Goal: Check status: Check status

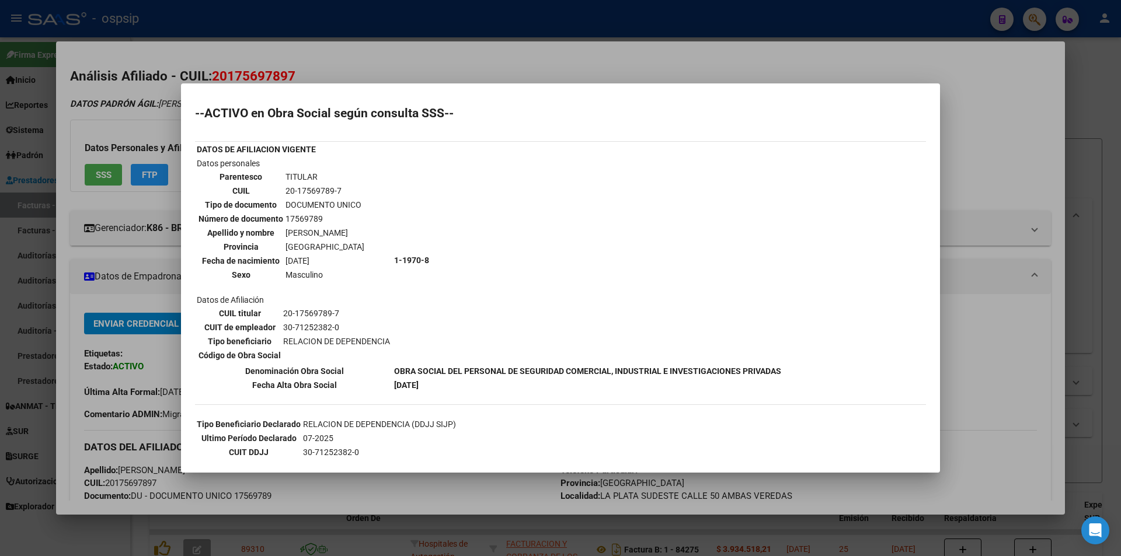
click at [917, 79] on div at bounding box center [560, 278] width 1121 height 556
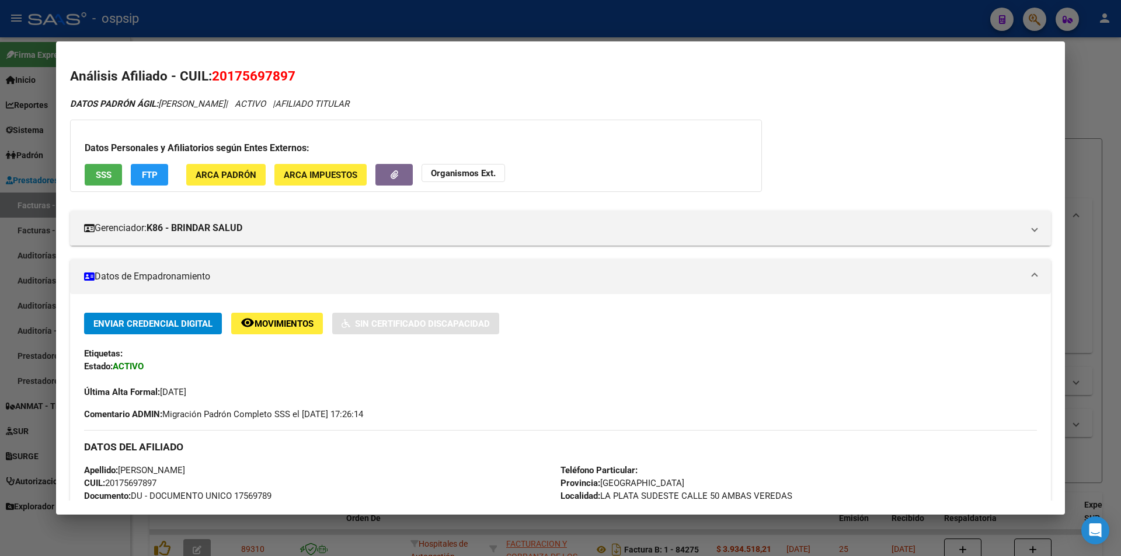
click at [960, 29] on div at bounding box center [560, 278] width 1121 height 556
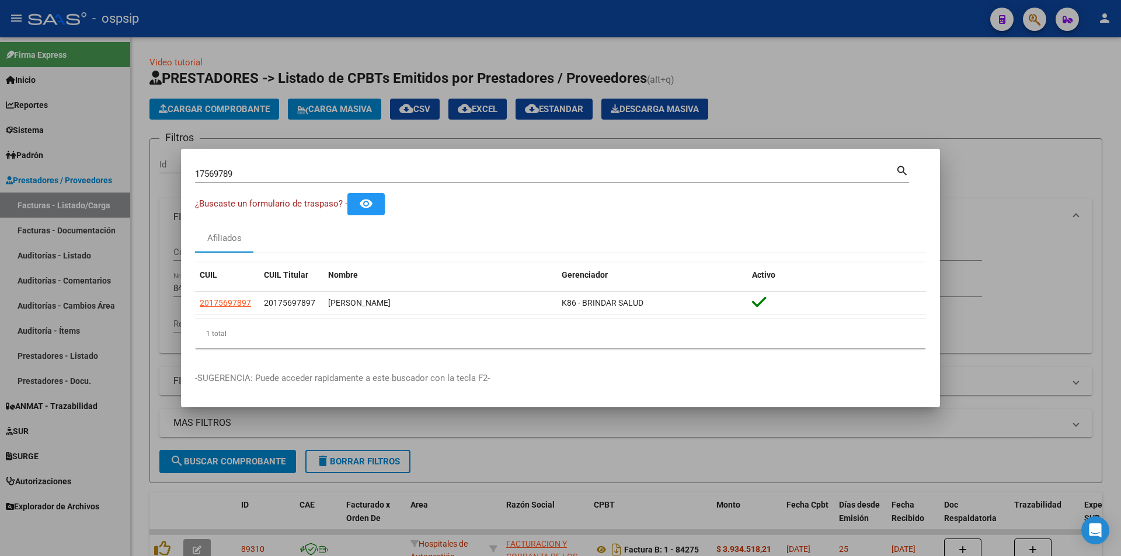
drag, startPoint x: 249, startPoint y: 175, endPoint x: 228, endPoint y: 172, distance: 21.2
click at [228, 172] on input "17569789" at bounding box center [545, 174] width 701 height 11
type input "1"
type input "20367032"
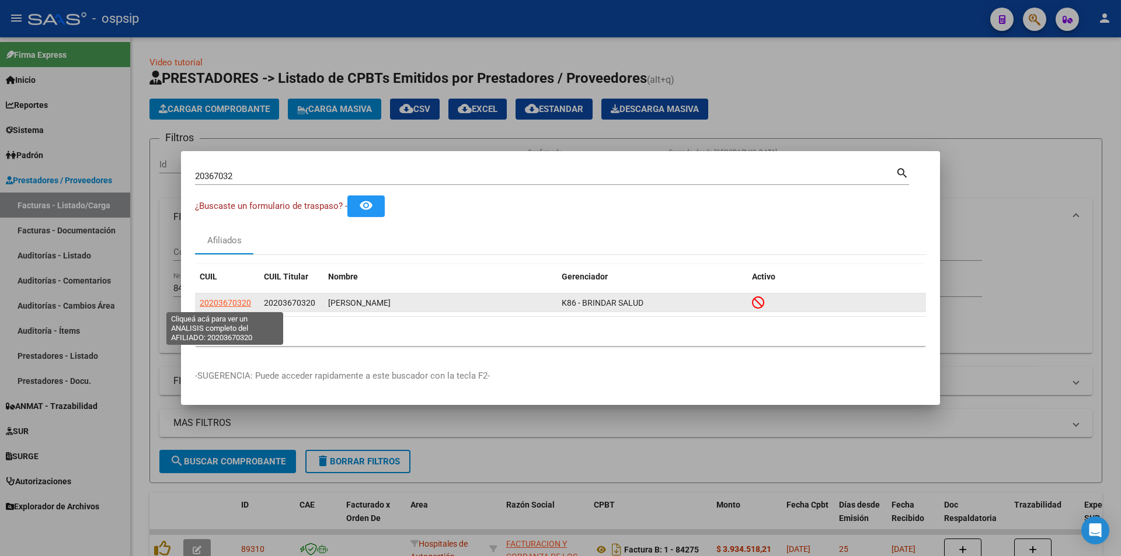
click at [235, 302] on span "20203670320" at bounding box center [225, 302] width 51 height 9
type textarea "20203670320"
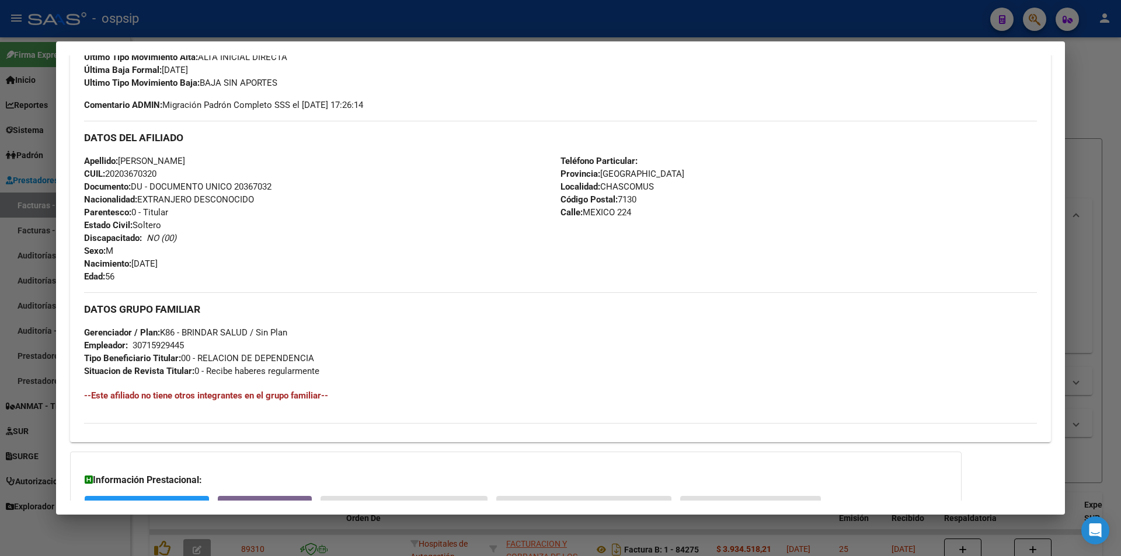
scroll to position [443, 0]
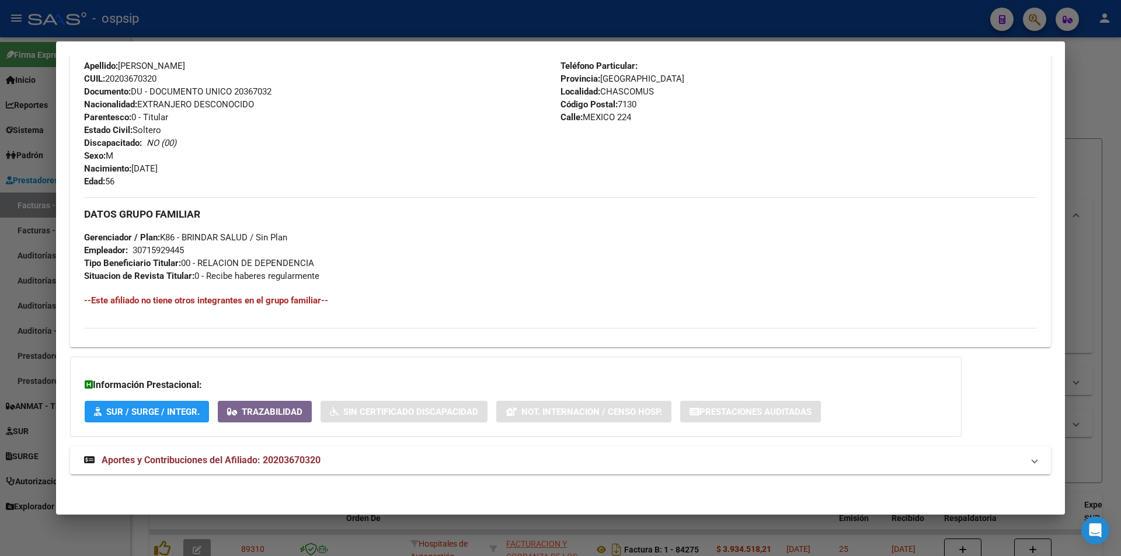
click at [319, 455] on span "Aportes y Contribuciones del Afiliado: 20203670320" at bounding box center [211, 460] width 219 height 11
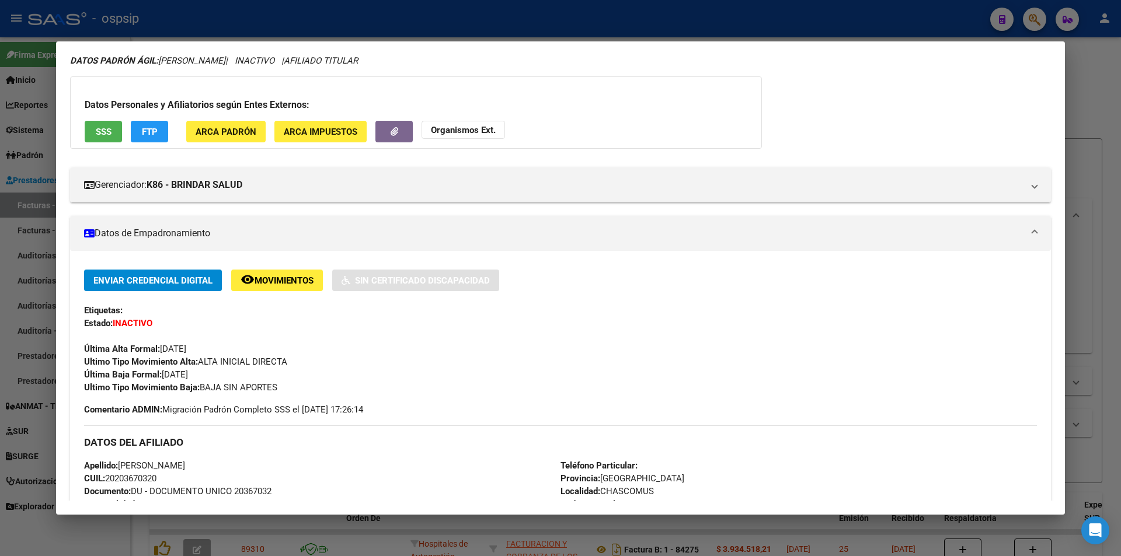
scroll to position [0, 0]
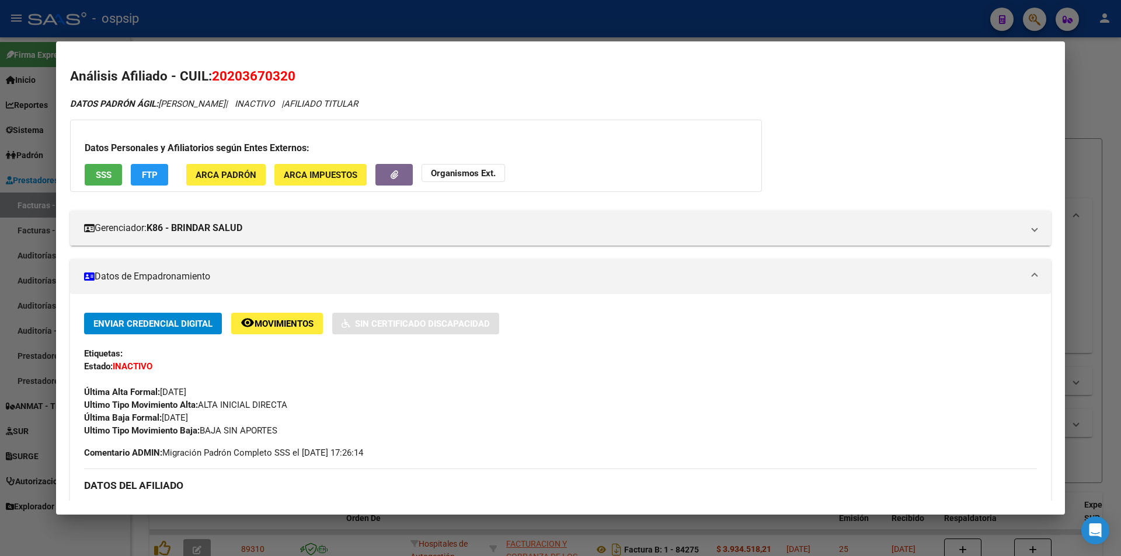
click at [104, 172] on span "SSS" at bounding box center [104, 175] width 16 height 11
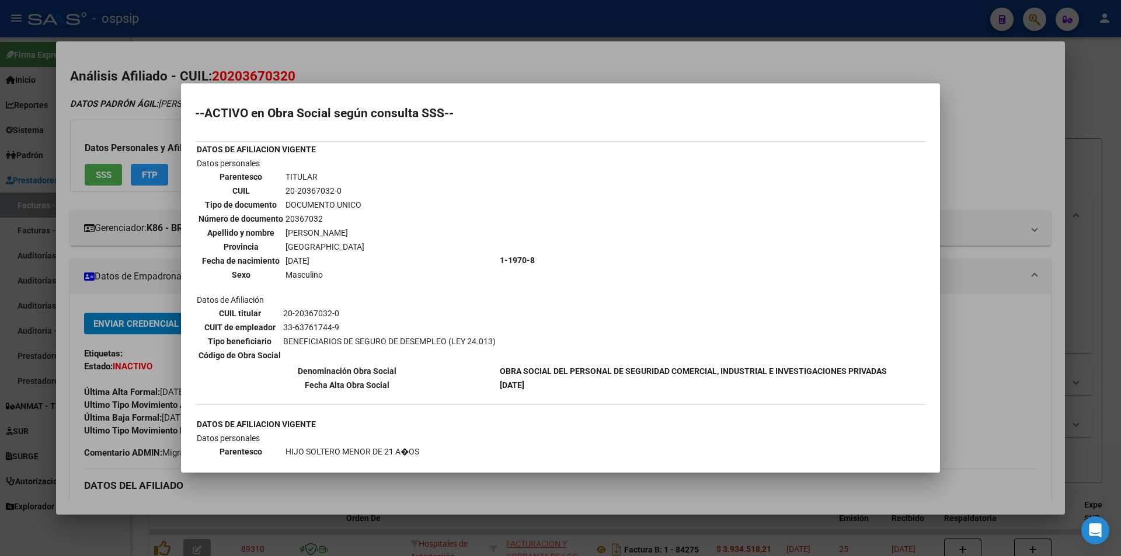
click at [313, 64] on div at bounding box center [560, 278] width 1121 height 556
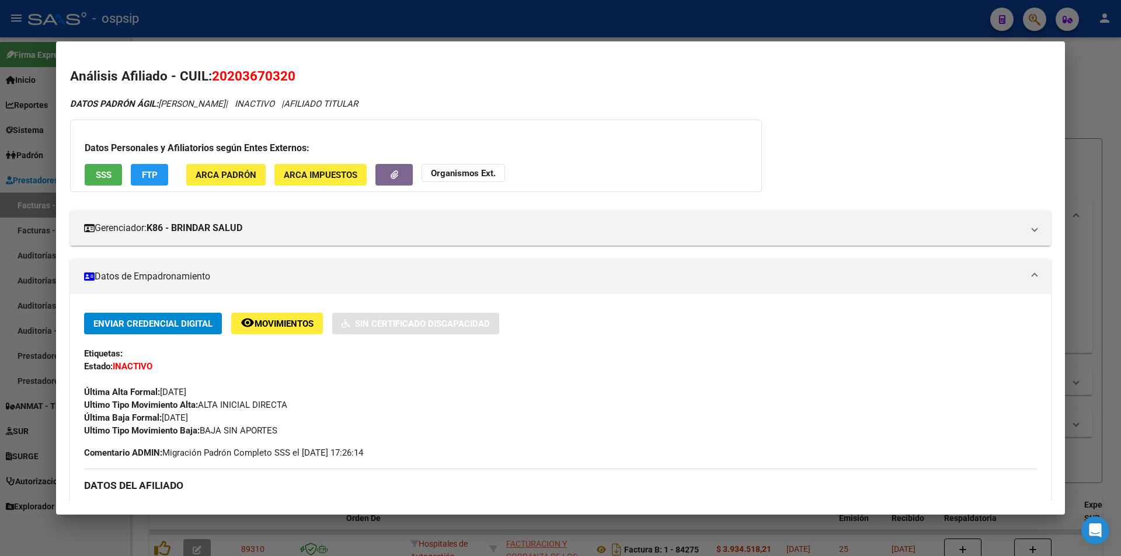
click at [306, 32] on div at bounding box center [560, 278] width 1121 height 556
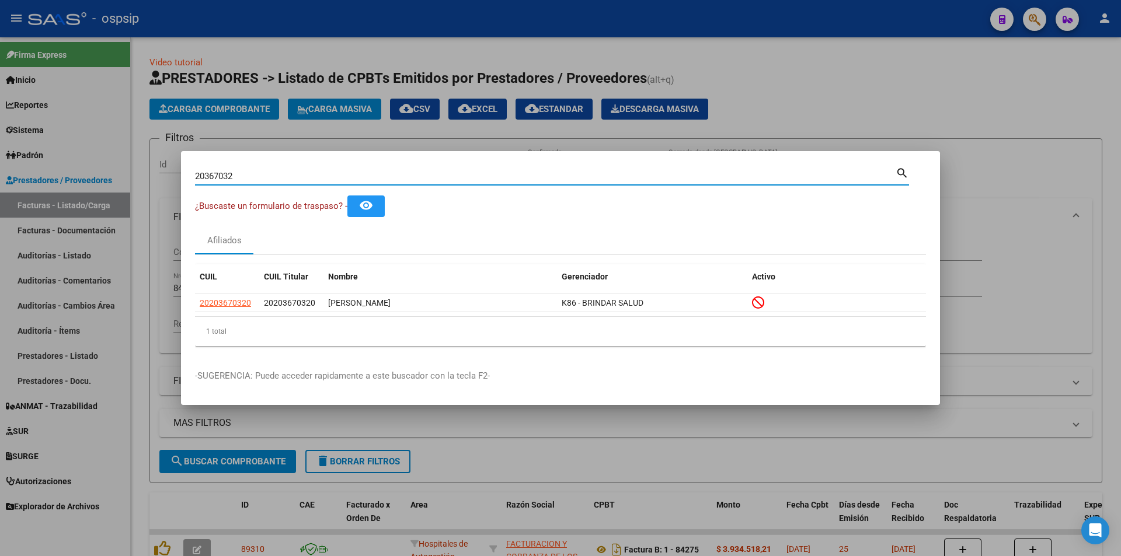
drag, startPoint x: 281, startPoint y: 174, endPoint x: 69, endPoint y: 191, distance: 212.6
click at [69, 191] on div "20367032 Buscar (apellido, dni, cuil, [PERSON_NAME], cuit, obra social) search …" at bounding box center [560, 278] width 1121 height 556
type input "43180210"
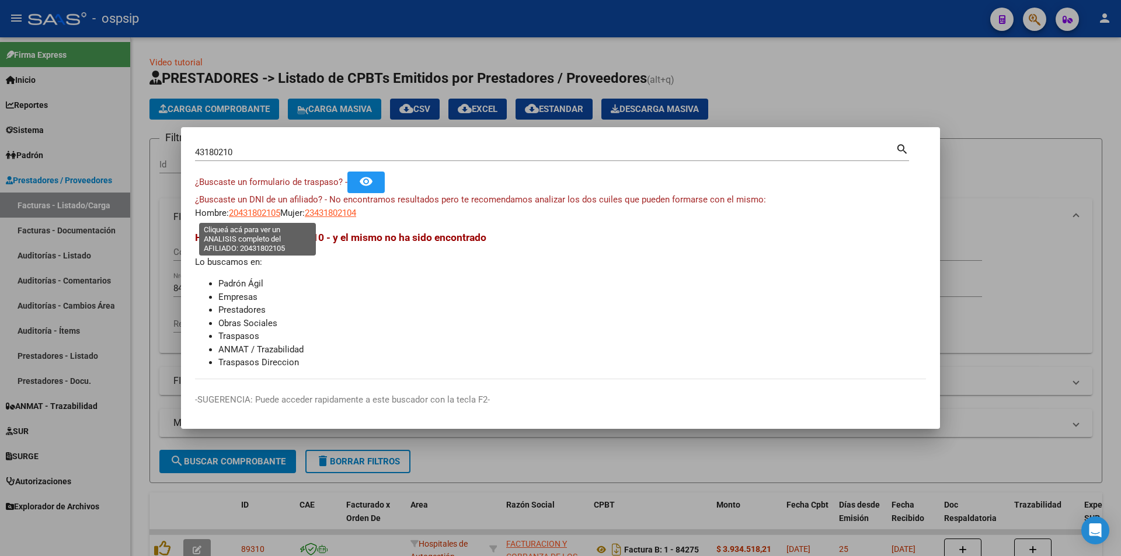
click at [257, 210] on span "20431802105" at bounding box center [254, 213] width 51 height 11
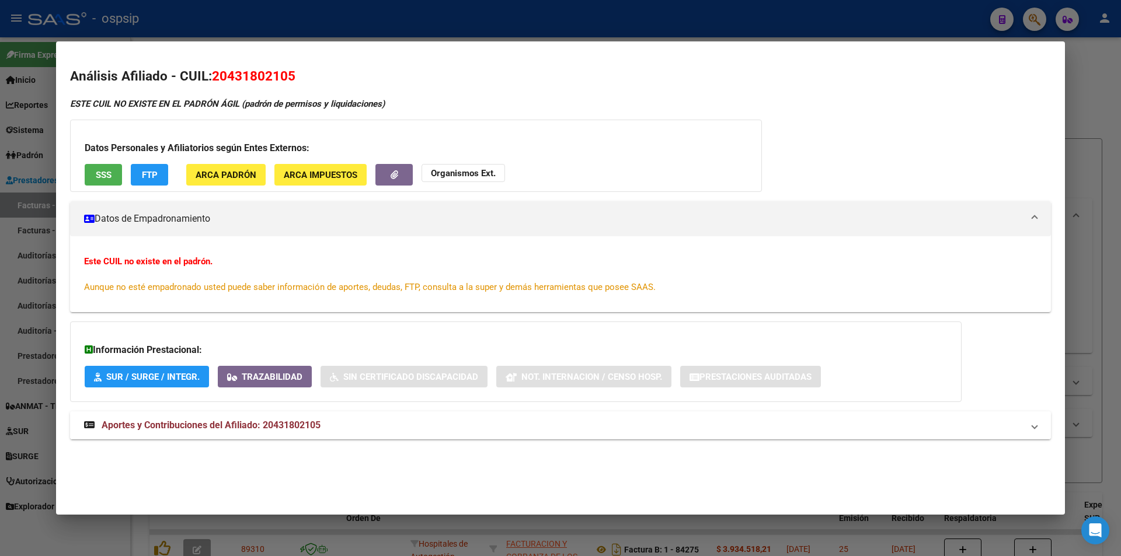
click at [316, 426] on span "Aportes y Contribuciones del Afiliado: 20431802105" at bounding box center [211, 425] width 219 height 11
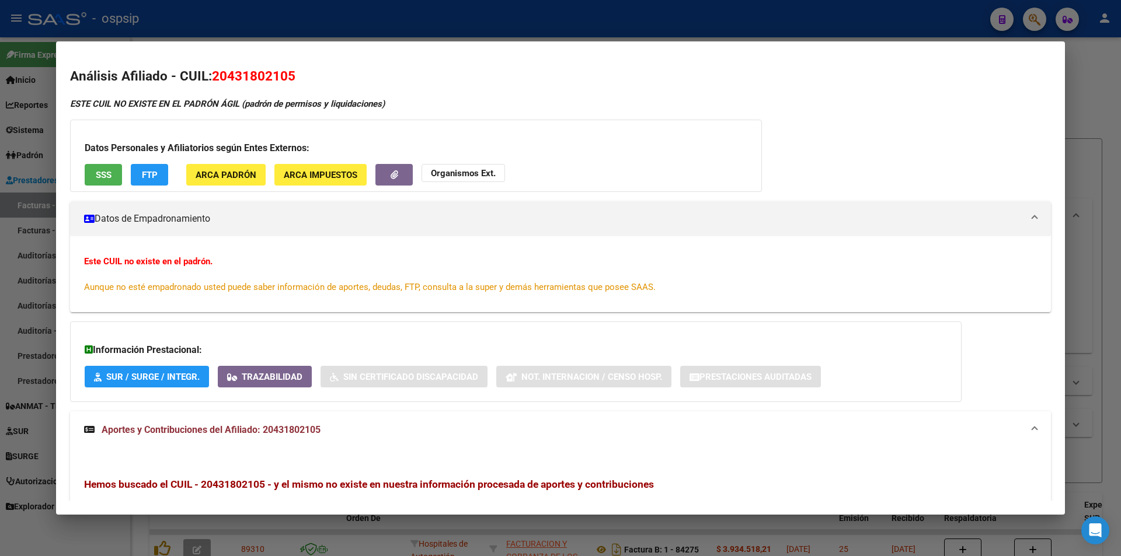
click at [186, 30] on div at bounding box center [560, 278] width 1121 height 556
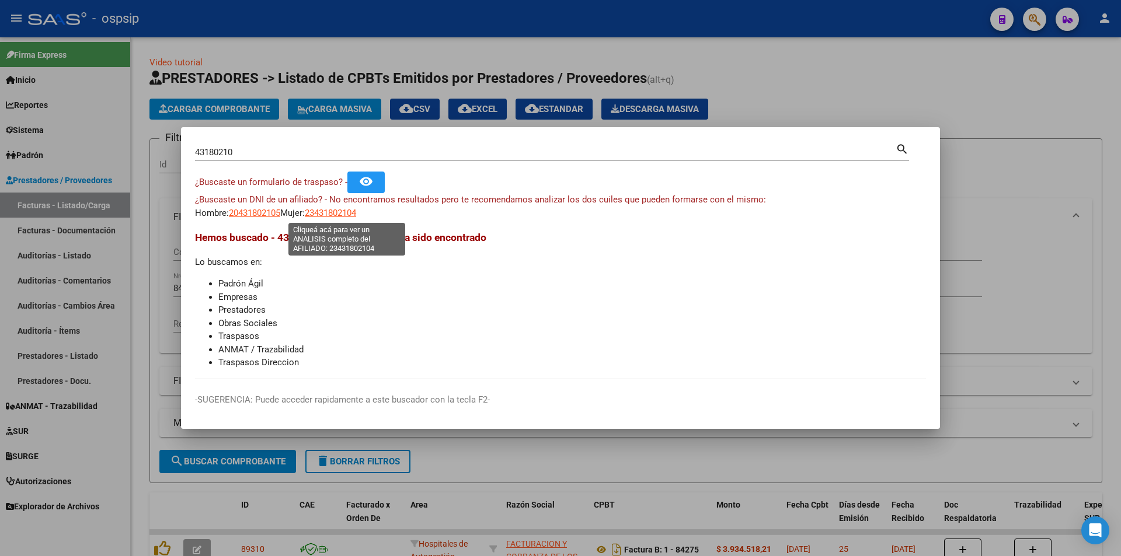
click at [354, 213] on span "23431802104" at bounding box center [330, 213] width 51 height 11
type textarea "23431802104"
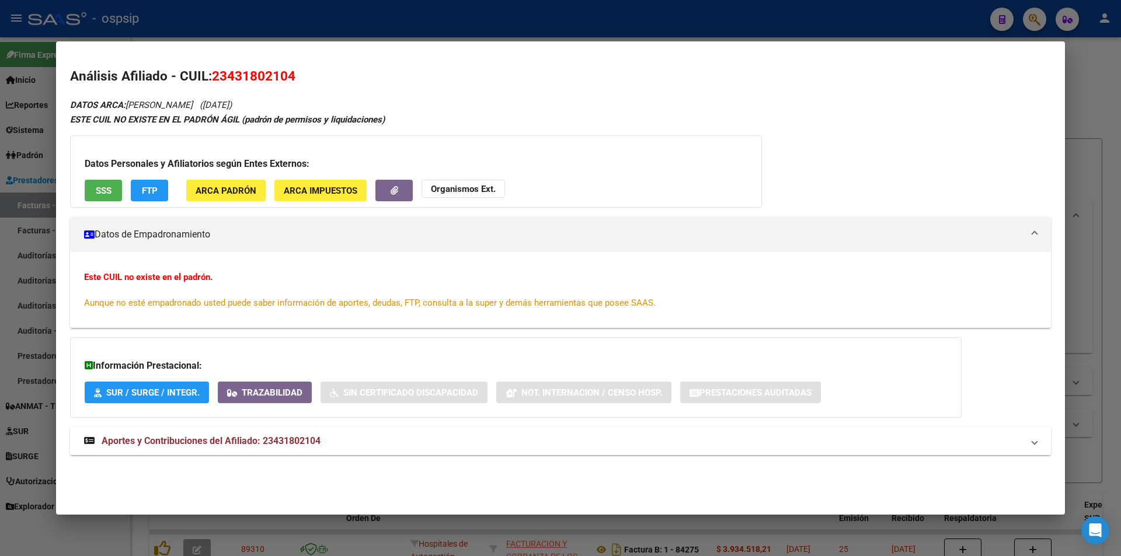
click at [269, 442] on span "Aportes y Contribuciones del Afiliado: 23431802104" at bounding box center [211, 441] width 219 height 11
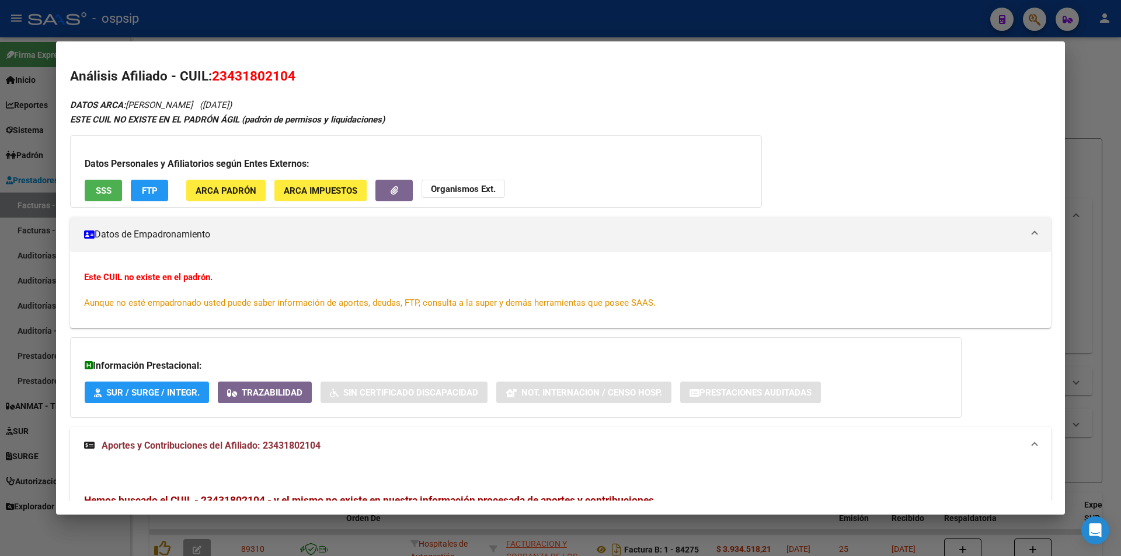
click at [275, 35] on div at bounding box center [560, 278] width 1121 height 556
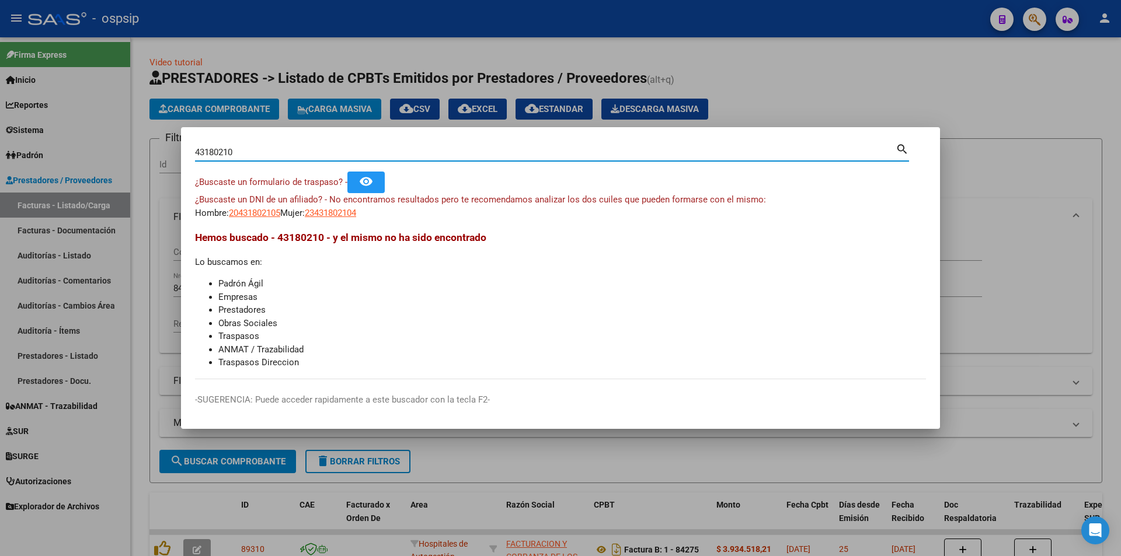
click at [284, 148] on input "43180210" at bounding box center [545, 152] width 701 height 11
type input "43180219"
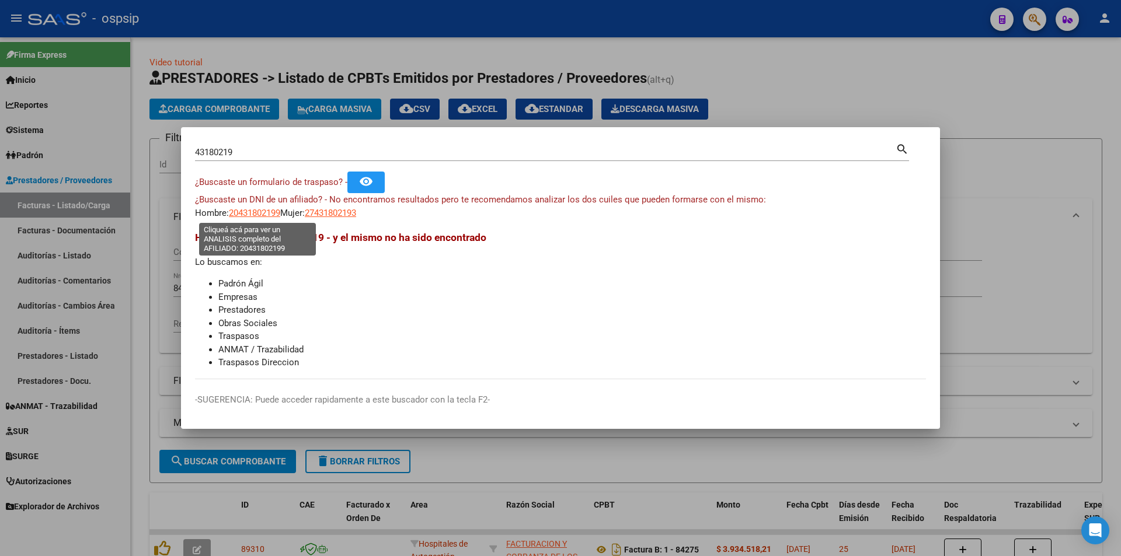
click at [245, 217] on span "20431802199" at bounding box center [254, 213] width 51 height 11
type textarea "20431802199"
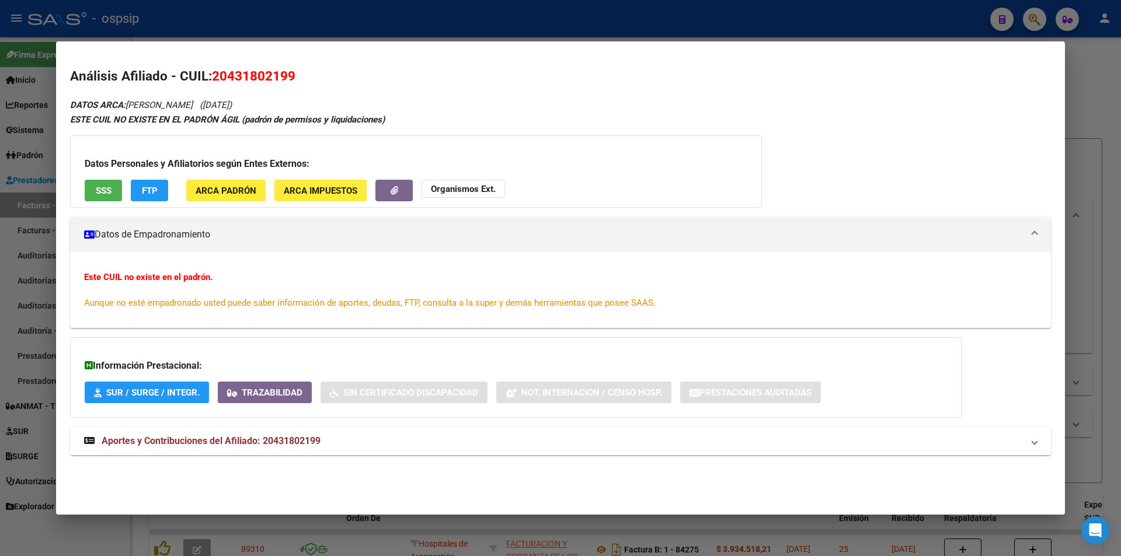
click at [280, 436] on span "Aportes y Contribuciones del Afiliado: 20431802199" at bounding box center [211, 441] width 219 height 11
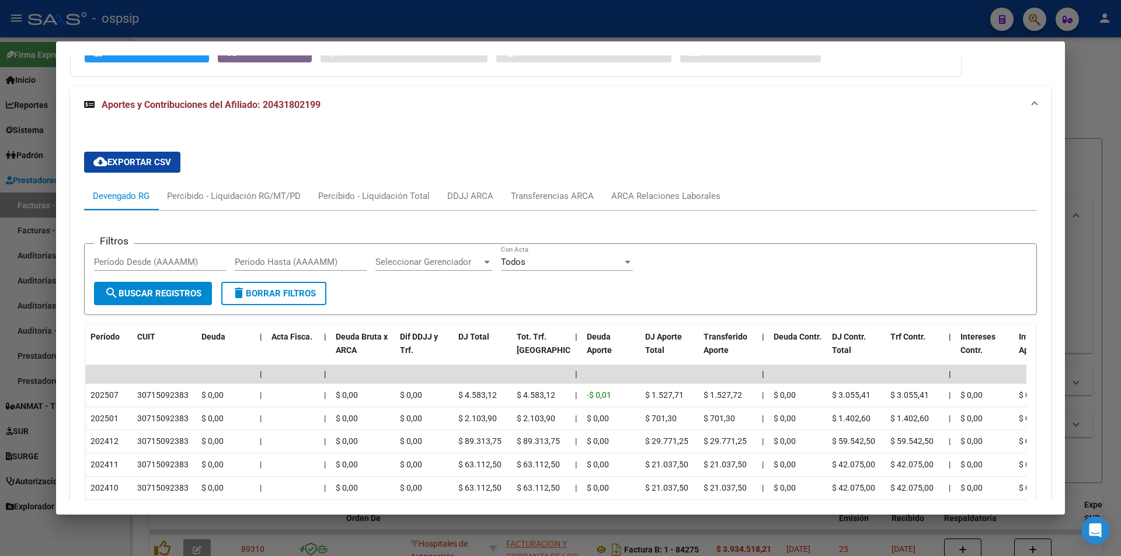
scroll to position [107, 0]
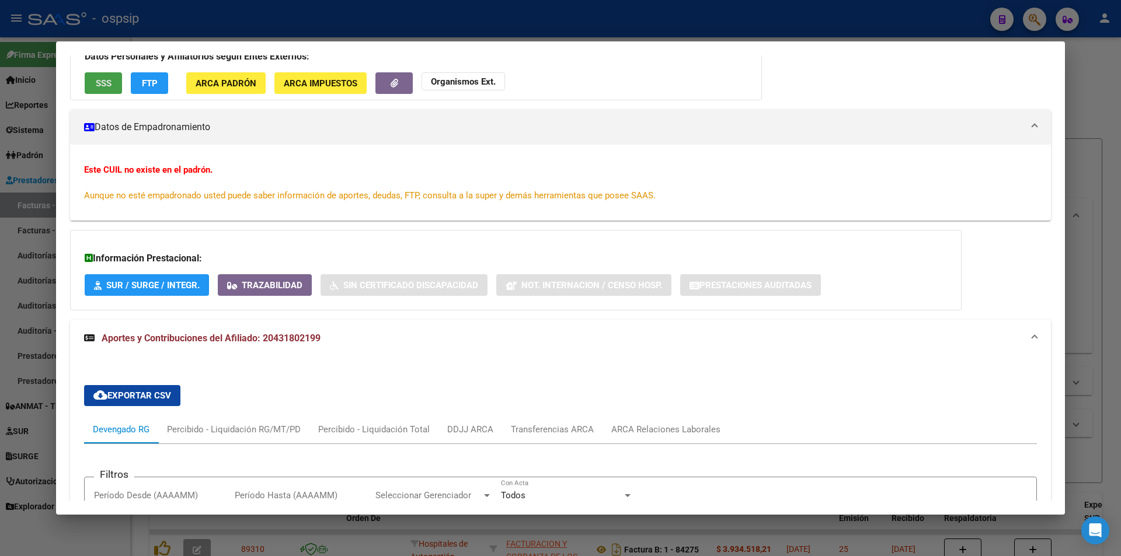
click at [112, 81] on button "SSS" at bounding box center [103, 83] width 37 height 22
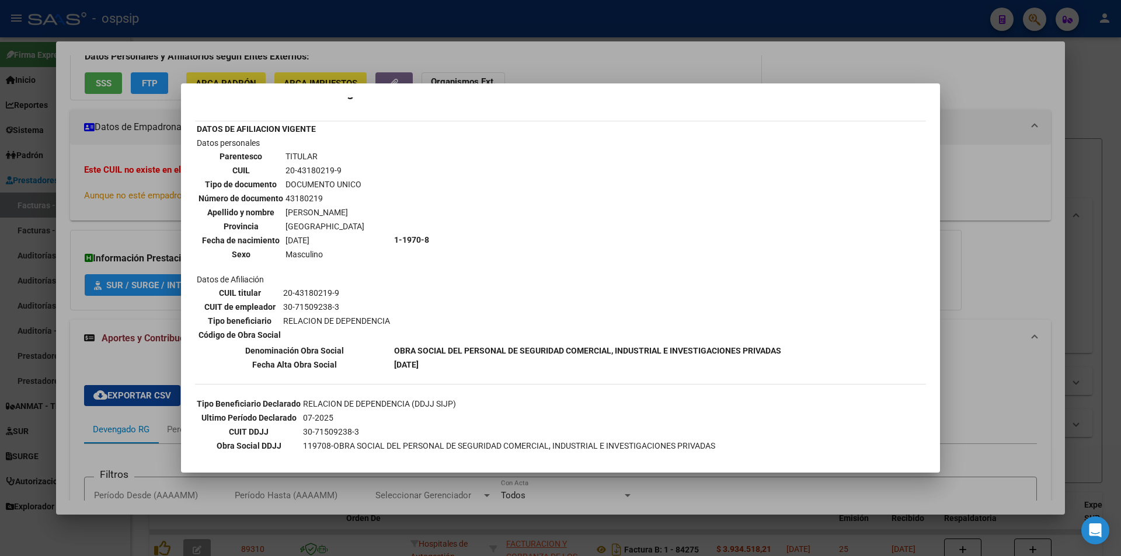
scroll to position [0, 0]
